Goal: Information Seeking & Learning: Learn about a topic

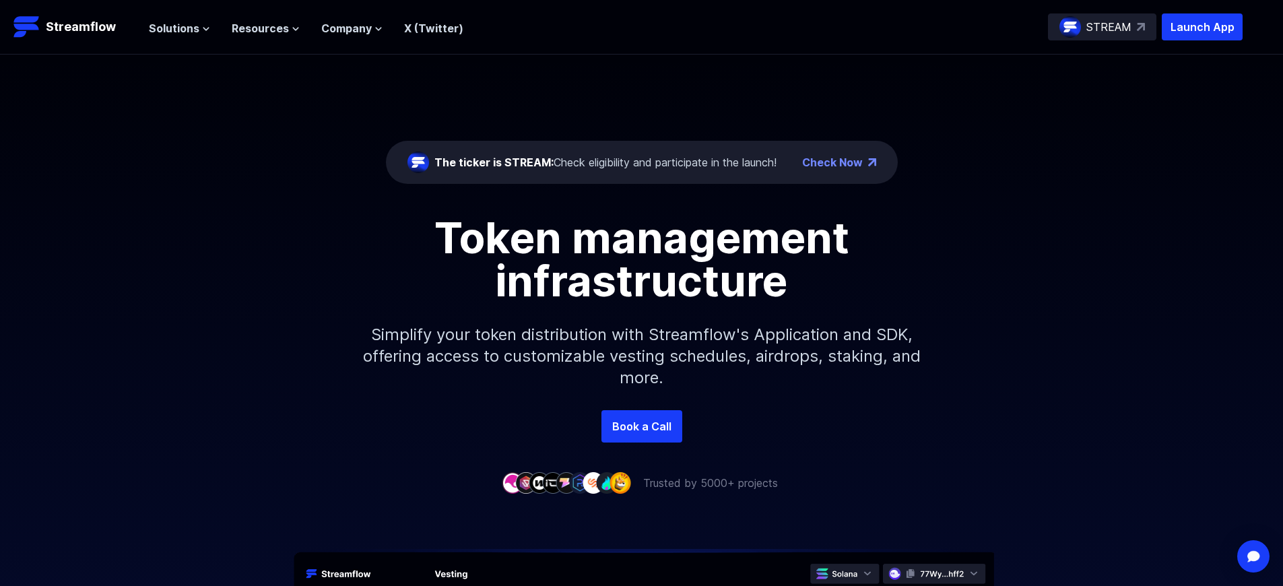
click at [1202, 27] on p "Launch App" at bounding box center [1202, 26] width 81 height 27
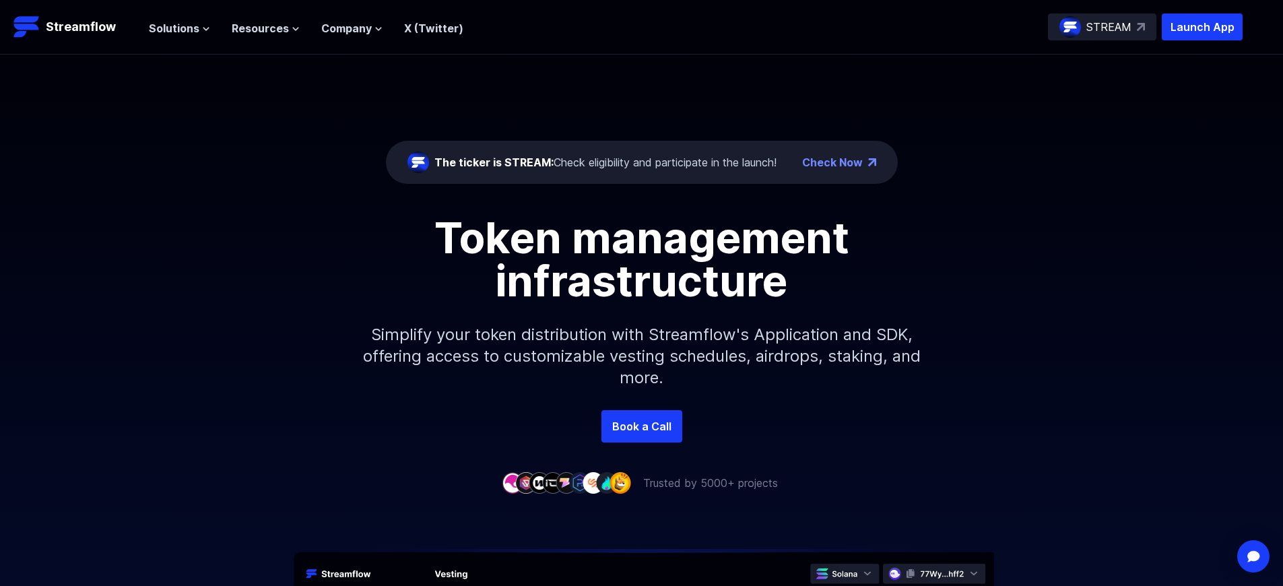
scroll to position [4824, 0]
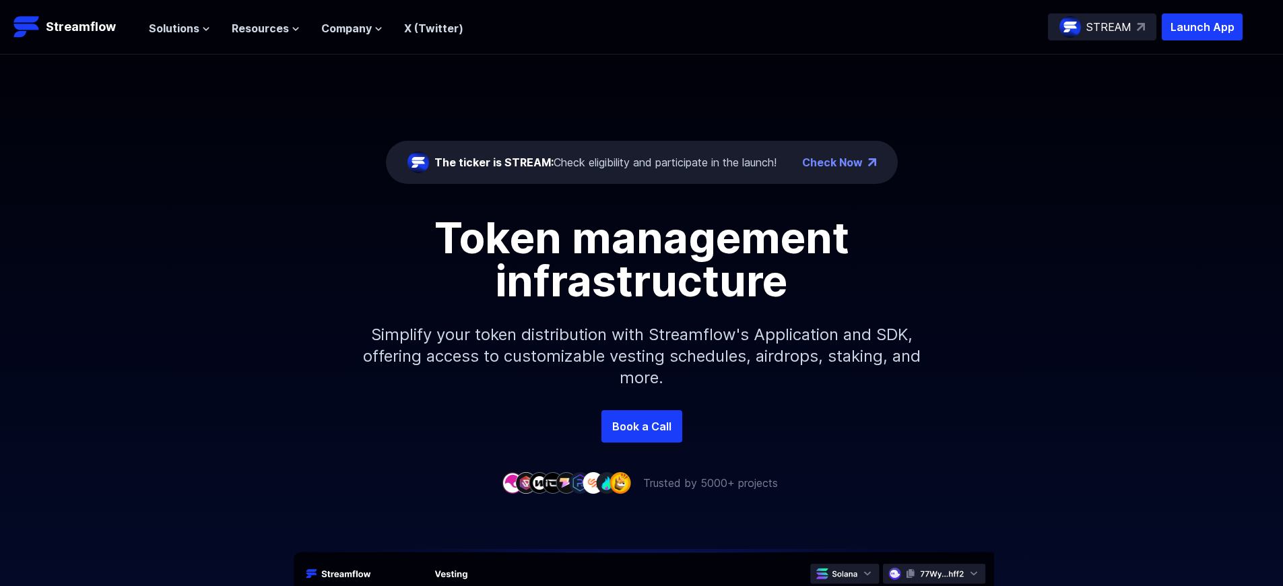
click at [1202, 27] on p "Launch App" at bounding box center [1202, 26] width 81 height 27
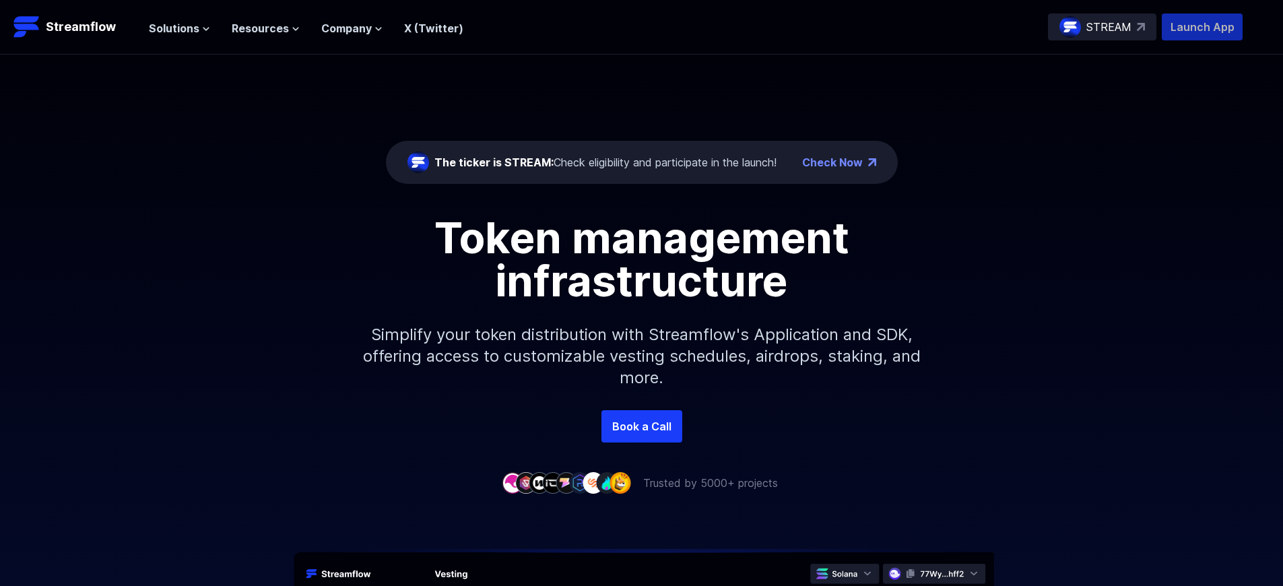
click at [1202, 27] on p "Launch App" at bounding box center [1202, 26] width 81 height 27
